Goal: Transaction & Acquisition: Purchase product/service

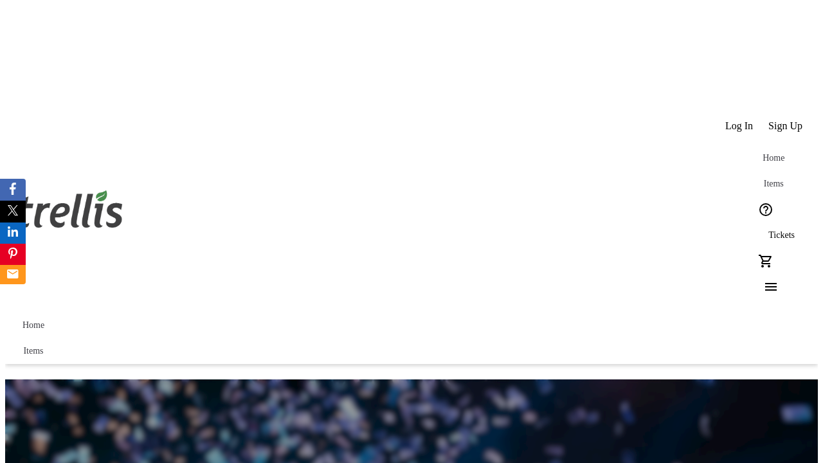
click at [768, 230] on span "Tickets" at bounding box center [781, 235] width 26 height 10
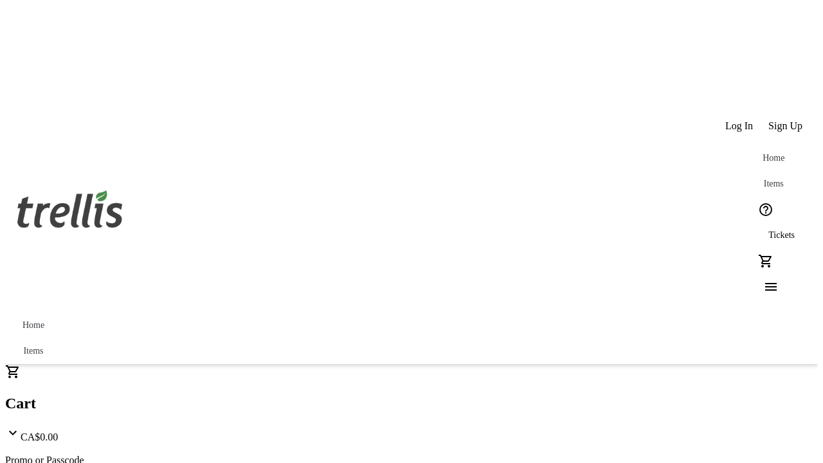
type input "1"
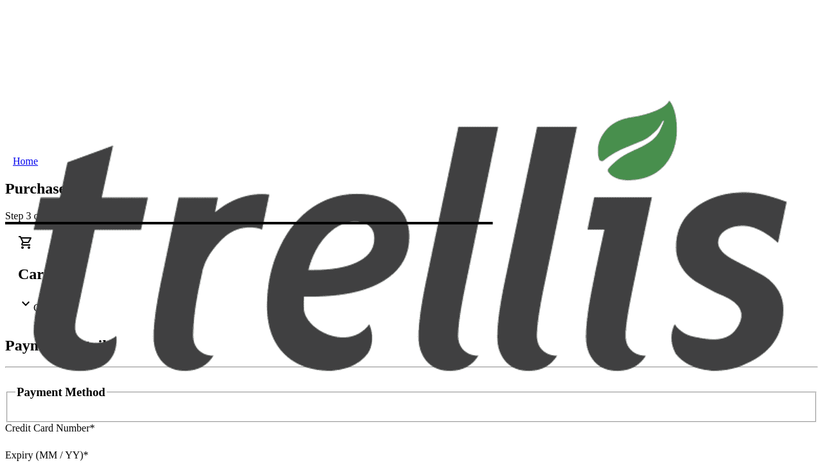
type input "V1Y 0C2"
